Goal: Check status

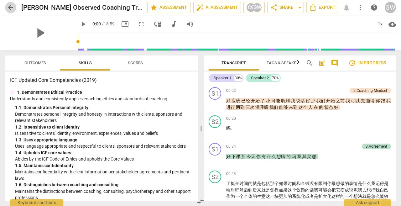
click at [10, 9] on span "arrow_back" at bounding box center [11, 8] width 8 height 8
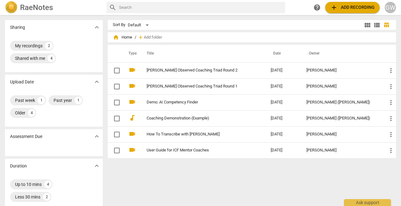
click at [10, 8] on img at bounding box center [11, 7] width 13 height 13
click at [387, 8] on div "GW" at bounding box center [390, 7] width 11 height 11
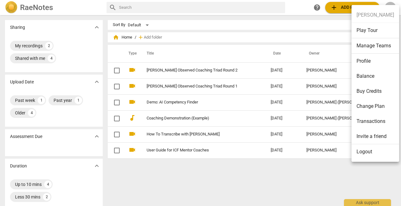
click at [233, 183] on div at bounding box center [200, 103] width 401 height 206
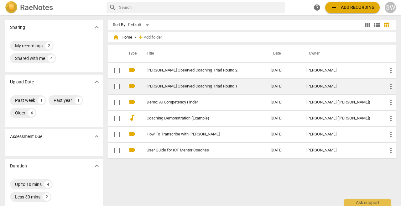
click at [208, 82] on td "[PERSON_NAME] Observed Coaching Triad Round 1" at bounding box center [202, 86] width 127 height 16
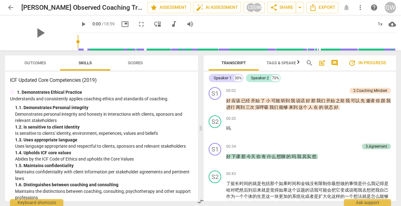
click at [141, 64] on span "Scores" at bounding box center [135, 62] width 15 height 5
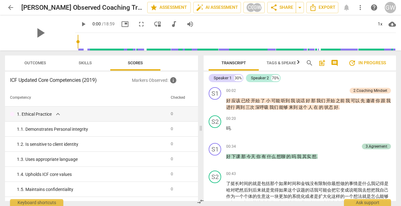
click at [39, 61] on span "Outcomes" at bounding box center [35, 62] width 22 height 5
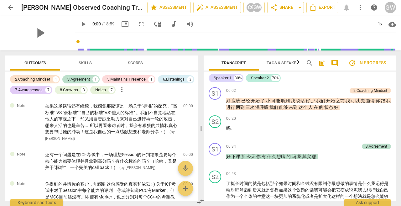
click at [8, 8] on span "arrow_back" at bounding box center [11, 8] width 8 height 8
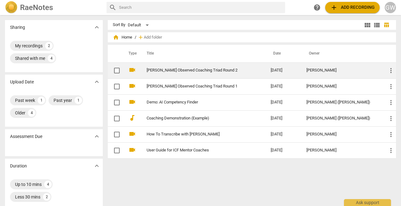
click at [172, 73] on td "[PERSON_NAME] Observed Coaching Triad Round 2" at bounding box center [202, 70] width 127 height 16
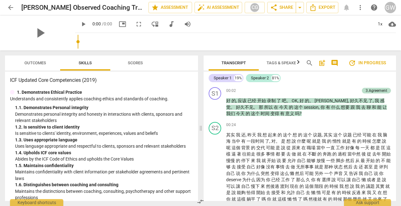
click at [37, 63] on span "Outcomes" at bounding box center [35, 62] width 22 height 5
